Goal: Information Seeking & Learning: Learn about a topic

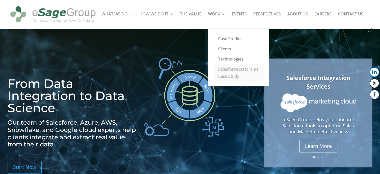
click at [231, 69] on link "Salesforce Datorama Case Study" at bounding box center [238, 72] width 51 height 17
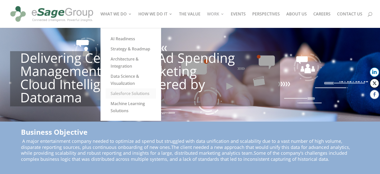
click at [126, 93] on link "Salesforce Solutions" at bounding box center [131, 93] width 51 height 10
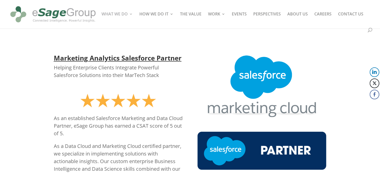
click at [114, 101] on img at bounding box center [118, 100] width 76 height 23
